Goal: Navigation & Orientation: Find specific page/section

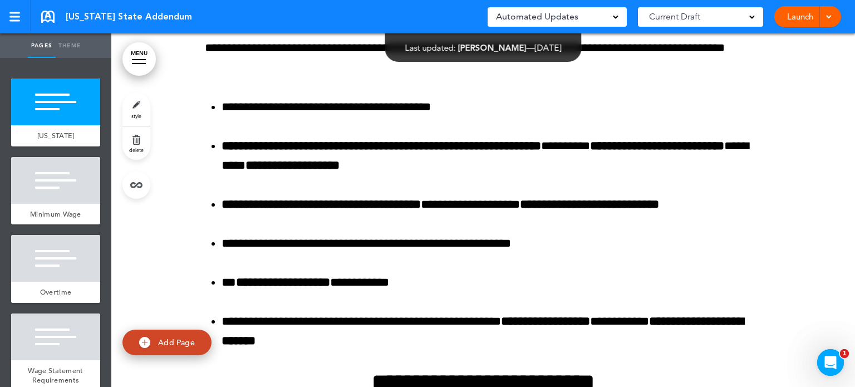
scroll to position [867, 0]
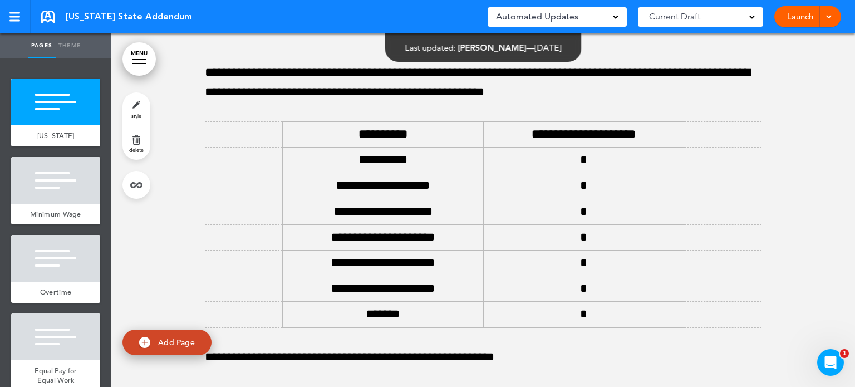
scroll to position [6400, 0]
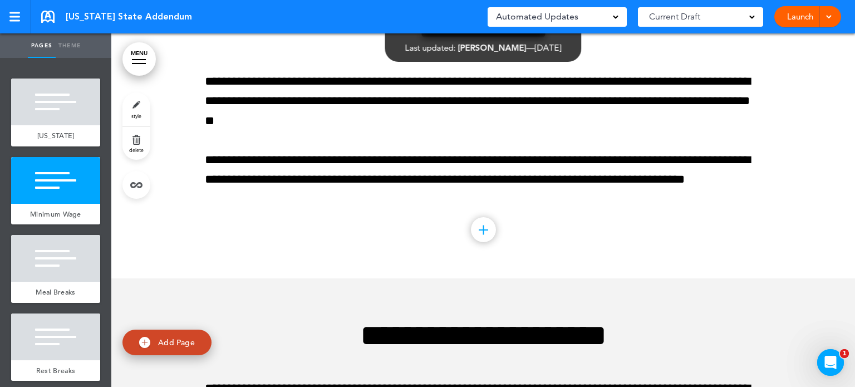
scroll to position [2390, 0]
